Goal: Navigation & Orientation: Find specific page/section

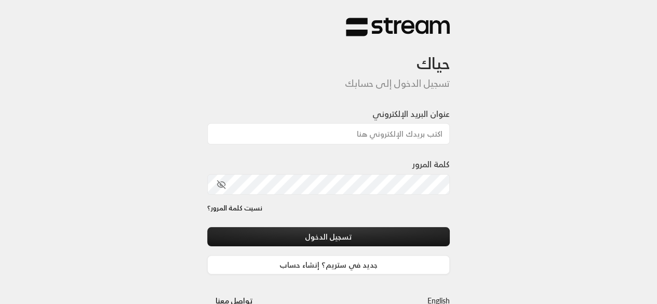
type input "[EMAIL_ADDRESS][DOMAIN_NAME]"
click at [371, 129] on input "[EMAIL_ADDRESS][DOMAIN_NAME]" at bounding box center [328, 133] width 243 height 21
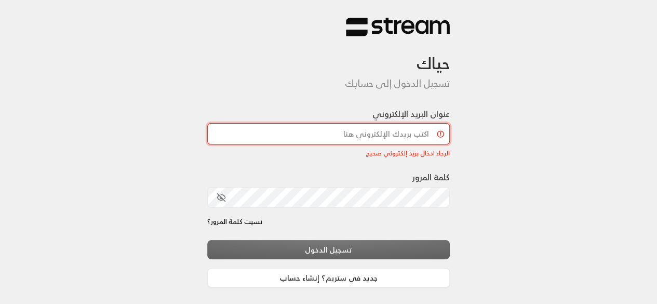
click at [325, 140] on input "عنوان البريد الإلكتروني" at bounding box center [328, 133] width 243 height 21
type input "[EMAIL_ADDRESS][DOMAIN_NAME]"
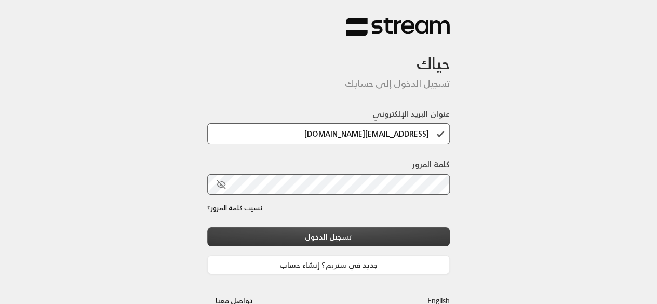
click at [359, 231] on button "تسجيل الدخول" at bounding box center [328, 236] width 243 height 19
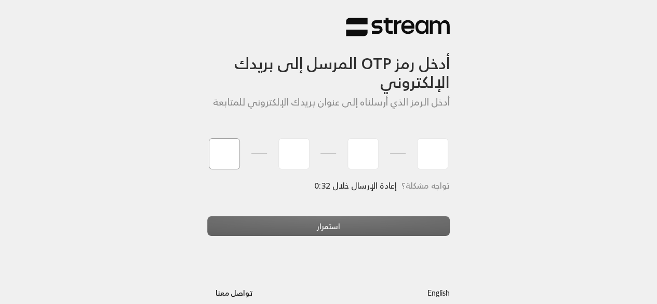
click at [229, 151] on input "tel" at bounding box center [224, 153] width 31 height 31
paste input "8"
type input "8"
type input "5"
type input "8"
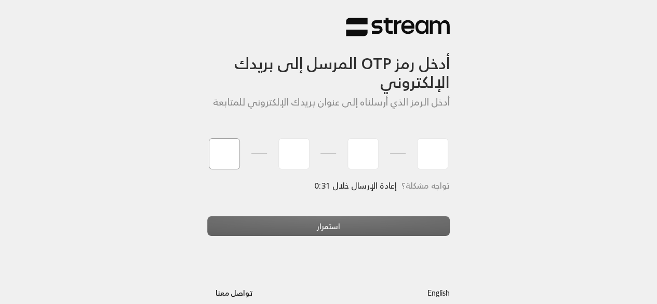
type input "7"
click at [251, 223] on div "استمرار" at bounding box center [328, 230] width 243 height 28
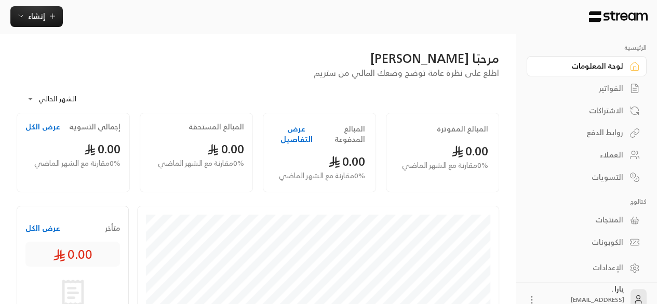
click at [611, 88] on div "الفواتير" at bounding box center [582, 88] width 84 height 10
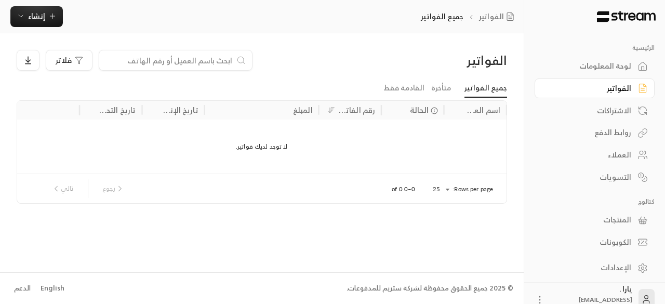
click at [613, 151] on div "العملاء" at bounding box center [589, 155] width 84 height 10
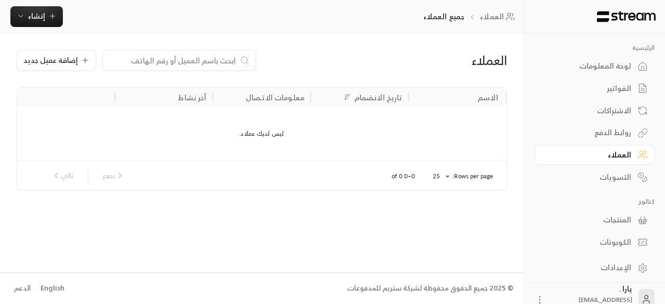
click at [594, 69] on div "لوحة المعلومات" at bounding box center [589, 66] width 84 height 10
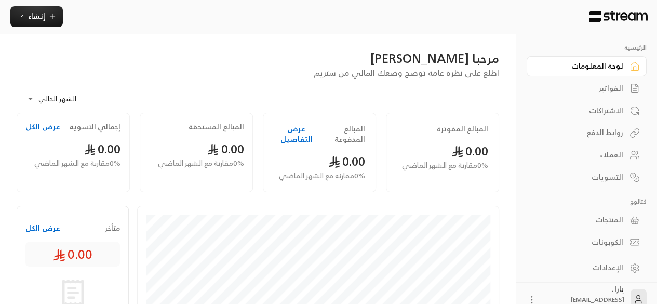
click at [613, 92] on div "الفواتير" at bounding box center [582, 88] width 84 height 10
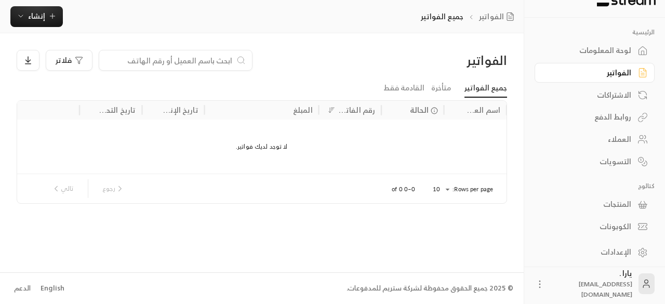
scroll to position [1, 0]
